Goal: Find specific page/section: Find specific page/section

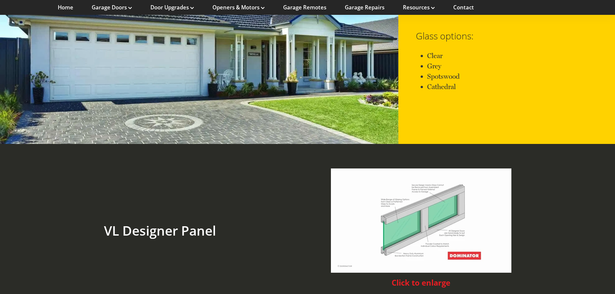
scroll to position [1389, 0]
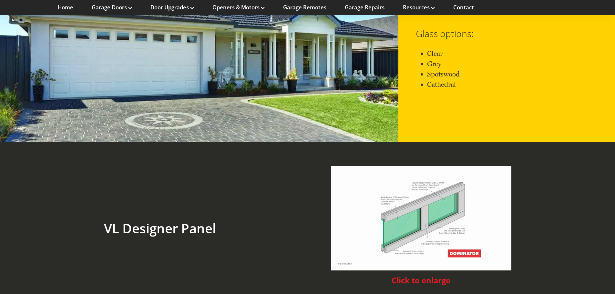
click at [429, 250] on img at bounding box center [421, 218] width 181 height 104
click at [414, 275] on span "Click to enlarge" at bounding box center [421, 280] width 59 height 10
click at [398, 275] on span "Click to enlarge" at bounding box center [421, 280] width 59 height 10
click at [446, 275] on span "Click to enlarge" at bounding box center [421, 280] width 59 height 10
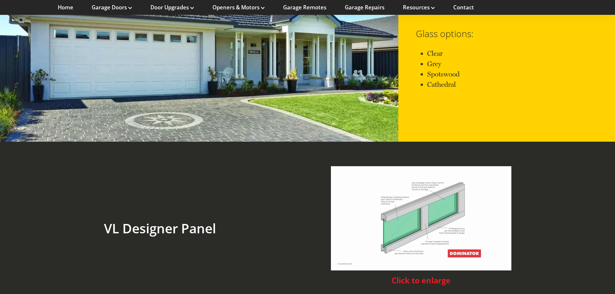
click at [462, 240] on img at bounding box center [421, 218] width 181 height 104
click at [392, 237] on img at bounding box center [421, 218] width 181 height 104
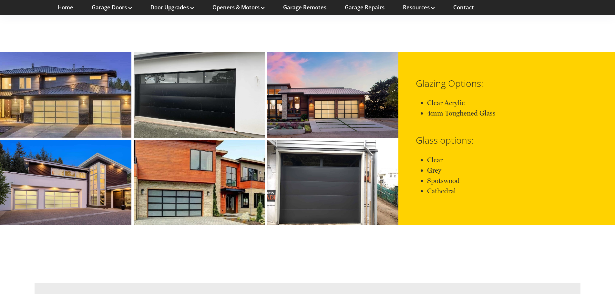
scroll to position [1927, 0]
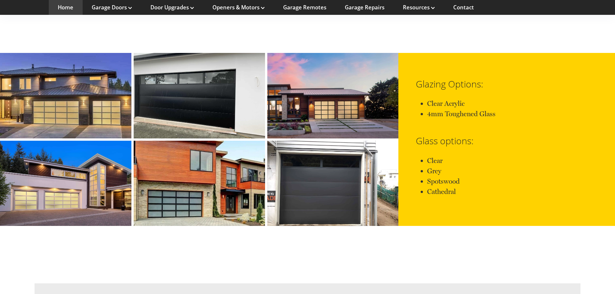
click at [61, 7] on link "Home" at bounding box center [66, 7] width 16 height 7
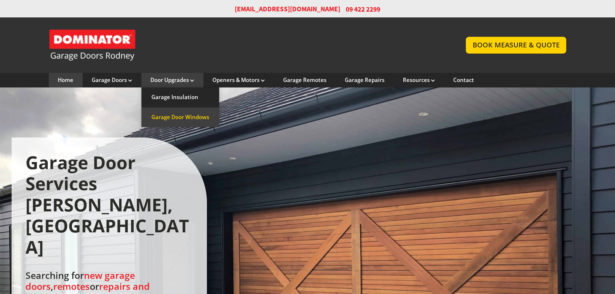
click at [180, 121] on link "Garage Door Windows" at bounding box center [180, 118] width 78 height 20
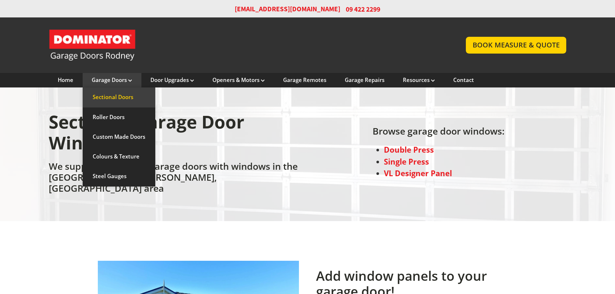
click at [129, 95] on link "Sectional Doors" at bounding box center [119, 98] width 73 height 20
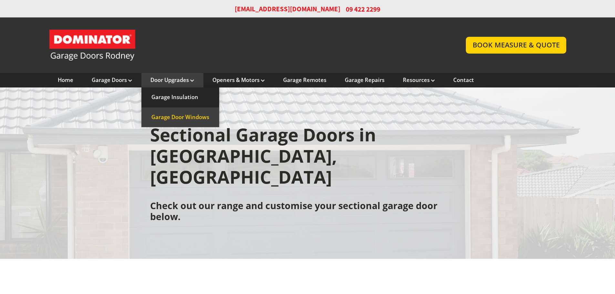
click at [162, 117] on link "Garage Door Windows" at bounding box center [180, 118] width 78 height 20
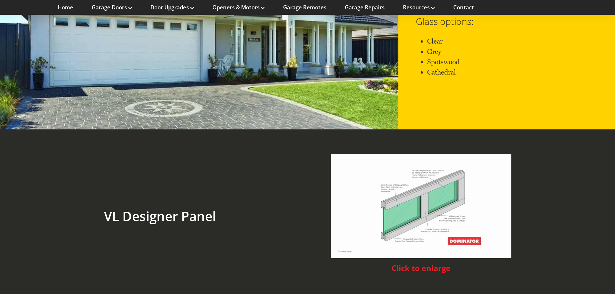
scroll to position [1421, 0]
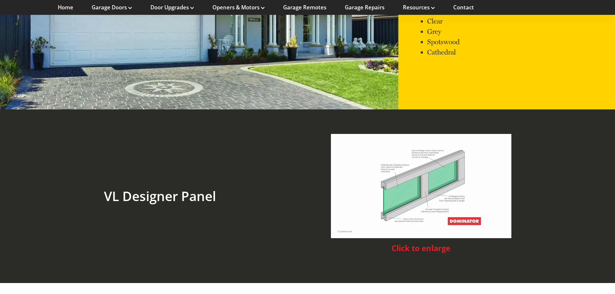
click at [433, 157] on img at bounding box center [421, 186] width 181 height 104
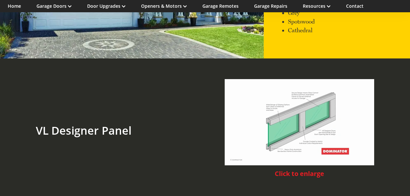
scroll to position [1163, 0]
